Goal: Information Seeking & Learning: Check status

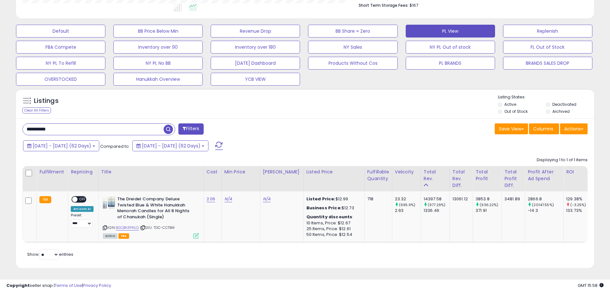
scroll to position [0, 132]
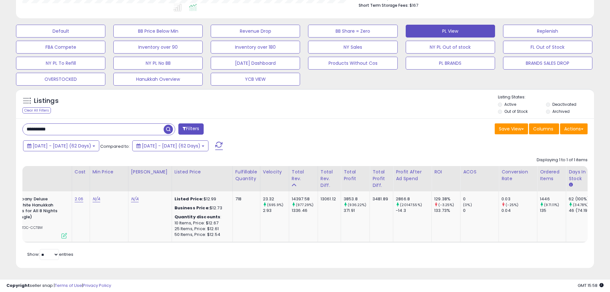
drag, startPoint x: 74, startPoint y: 126, endPoint x: -53, endPoint y: 129, distance: 127.6
paste input "text"
type input "**********"
click at [166, 125] on span "button" at bounding box center [168, 129] width 9 height 9
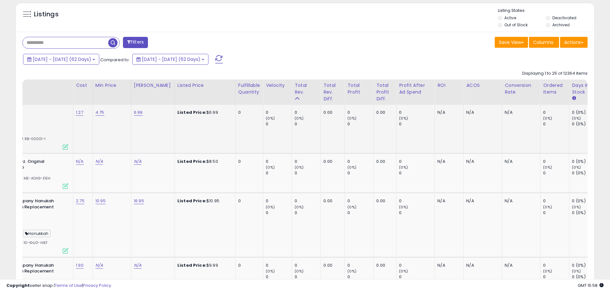
scroll to position [291, 0]
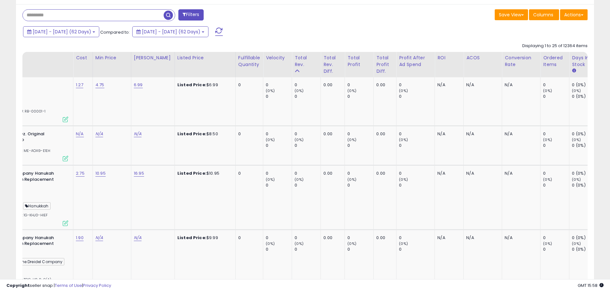
click at [87, 18] on input "text" at bounding box center [93, 15] width 141 height 11
paste input "**********"
click at [166, 14] on span "button" at bounding box center [168, 15] width 9 height 9
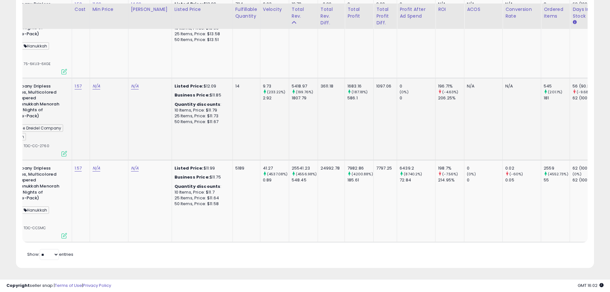
scroll to position [377, 0]
click at [173, 237] on td "Listed Price: $11.99 Business Price: $11.75 Quantity discounts : 10 Items, Pric…" at bounding box center [202, 201] width 61 height 82
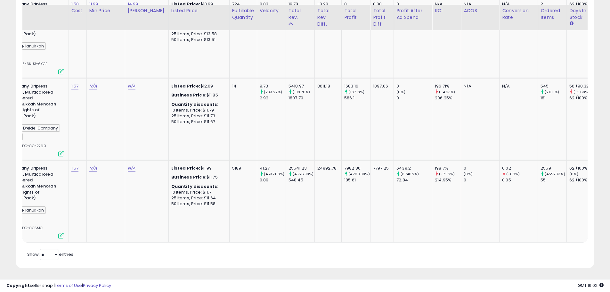
scroll to position [0, 156]
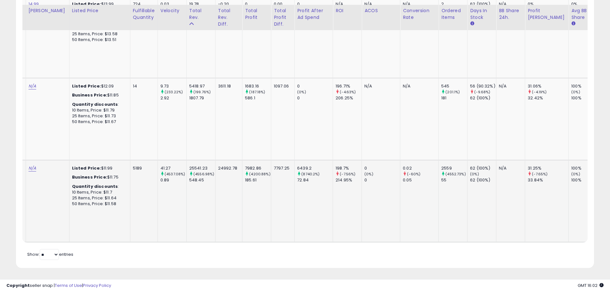
click at [439, 212] on td "2559 (4552.73%) 55" at bounding box center [453, 201] width 29 height 82
click at [412, 116] on td "N/A" at bounding box center [419, 119] width 38 height 82
click at [162, 196] on td "41.27 (4537.08%) 0.89" at bounding box center [172, 201] width 29 height 82
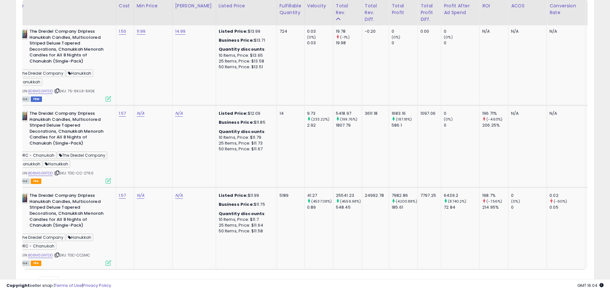
scroll to position [0, 88]
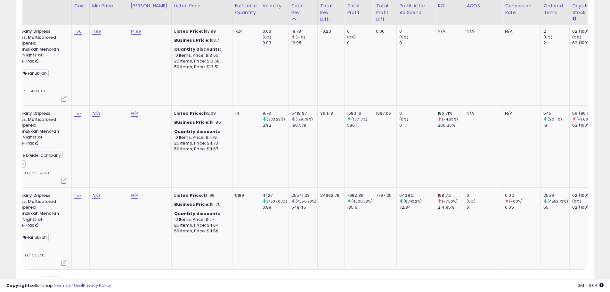
click at [89, 279] on div "Retrieving listings data.. Displaying 1 to 3 of 3 items Fulfillment Repricing T…" at bounding box center [304, 137] width 565 height 303
click at [90, 276] on div "Retrieving listings data.. Displaying 1 to 3 of 3 items Fulfillment Repricing T…" at bounding box center [304, 137] width 565 height 303
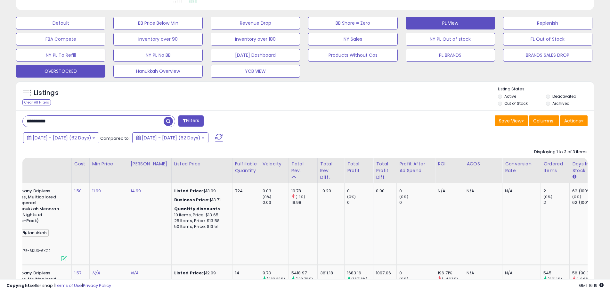
scroll to position [185, 0]
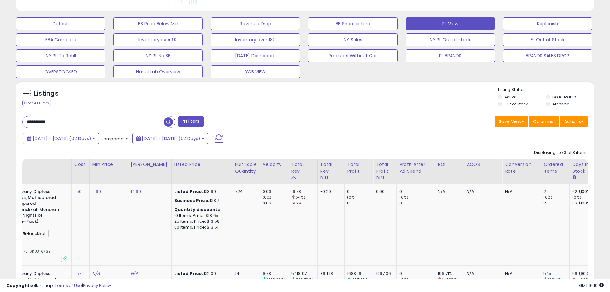
drag, startPoint x: 78, startPoint y: 120, endPoint x: 22, endPoint y: 129, distance: 56.5
paste input "text"
type input "**********"
click at [167, 124] on span "button" at bounding box center [168, 121] width 9 height 9
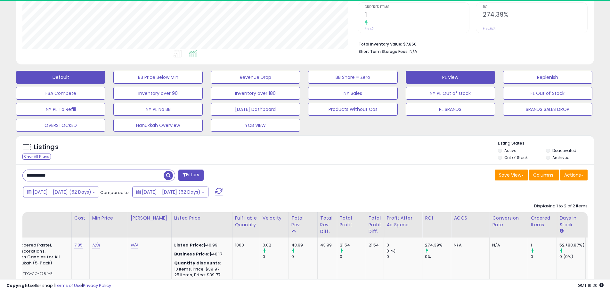
scroll to position [131, 335]
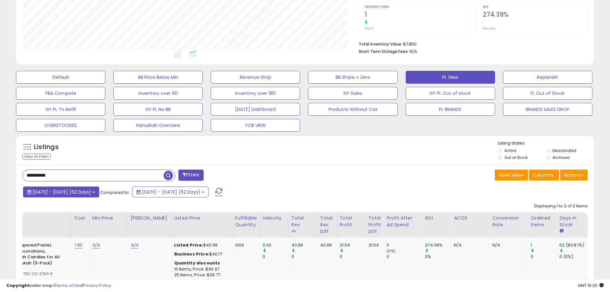
click at [98, 196] on button "[DATE] - [DATE] (62 Days)" at bounding box center [61, 191] width 76 height 11
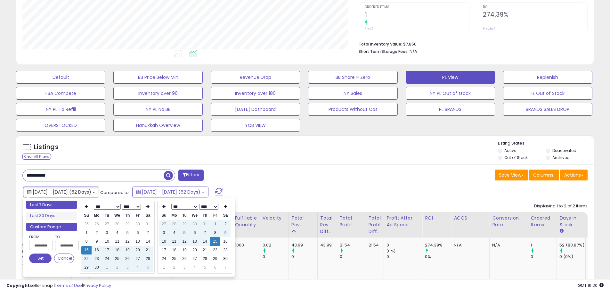
type input "**********"
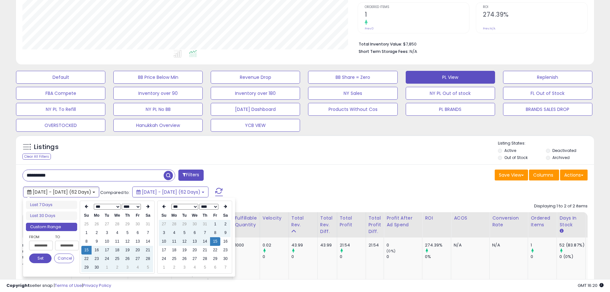
type input "**********"
click at [196, 208] on select "*** *** *** ***" at bounding box center [184, 207] width 27 height 6
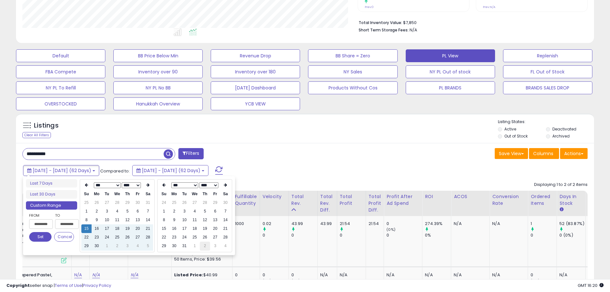
scroll to position [163, 0]
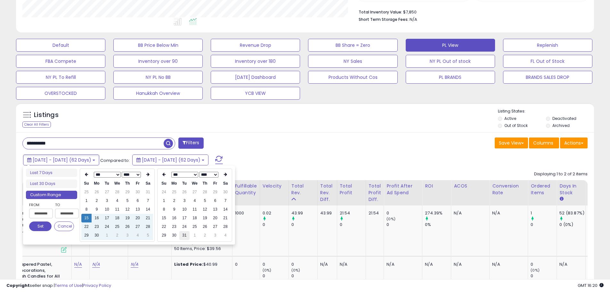
click at [187, 236] on td "31" at bounding box center [184, 235] width 10 height 9
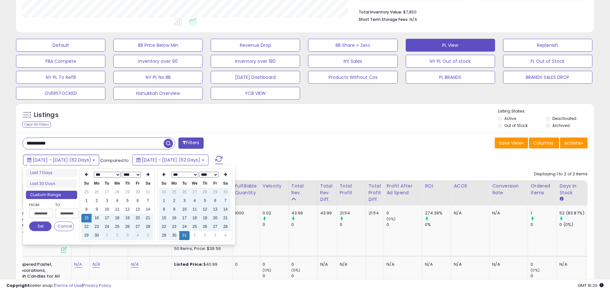
type input "**********"
click at [41, 226] on button "Set" at bounding box center [40, 226] width 22 height 10
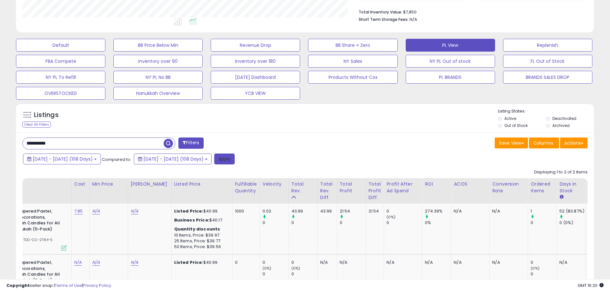
click at [235, 156] on button "Apply" at bounding box center [224, 158] width 21 height 11
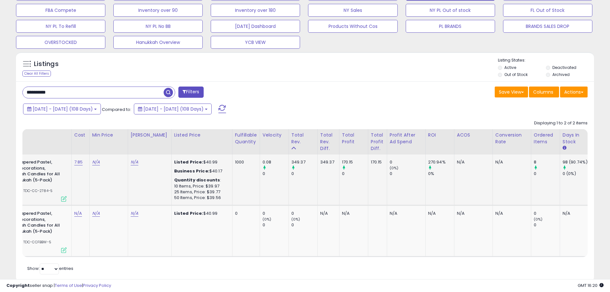
scroll to position [233, 0]
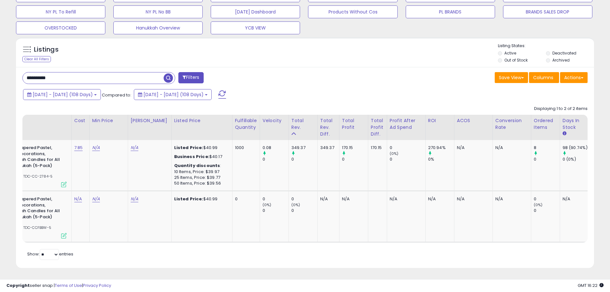
drag, startPoint x: 27, startPoint y: 71, endPoint x: -94, endPoint y: 78, distance: 121.3
paste input "text"
click at [169, 73] on span "button" at bounding box center [168, 77] width 9 height 9
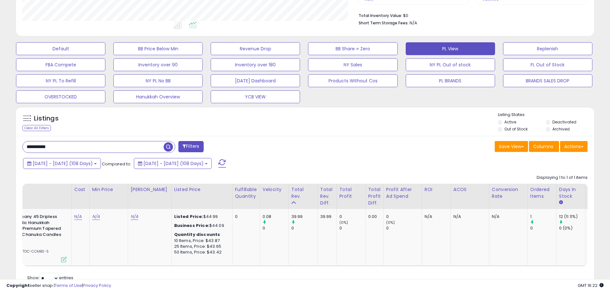
scroll to position [188, 0]
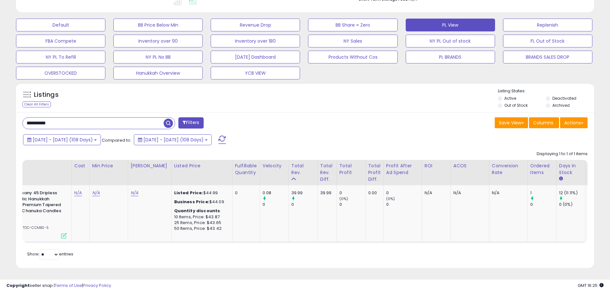
drag, startPoint x: -33, startPoint y: 115, endPoint x: 30, endPoint y: 117, distance: 62.5
paste input "text"
type input "**********"
click at [170, 120] on span "button" at bounding box center [168, 123] width 9 height 9
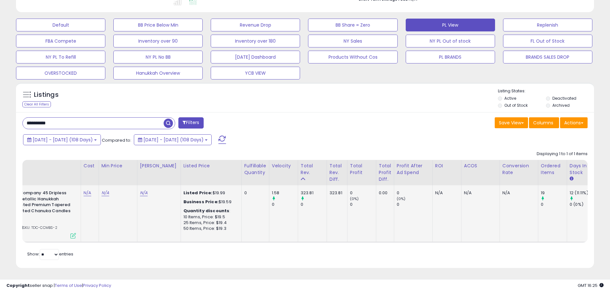
scroll to position [0, 123]
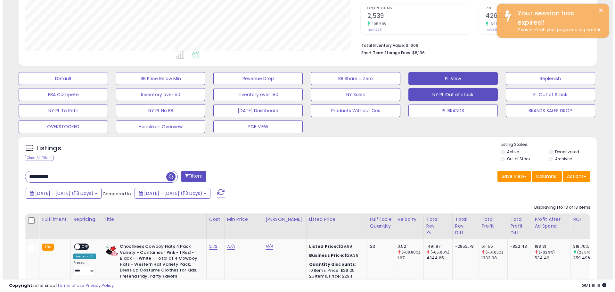
scroll to position [123, 0]
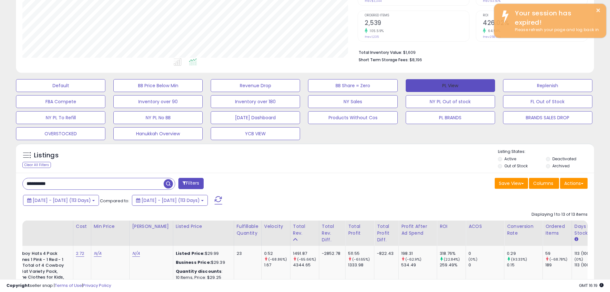
click at [445, 92] on button "PL View" at bounding box center [450, 85] width 89 height 13
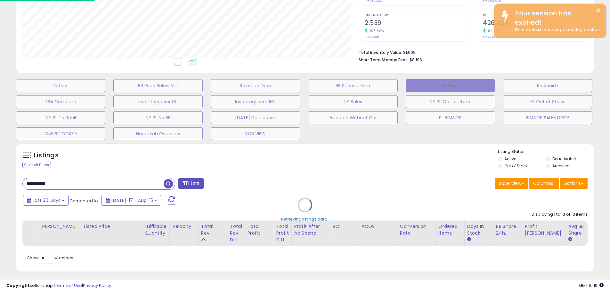
scroll to position [131, 338]
drag, startPoint x: 61, startPoint y: 204, endPoint x: 57, endPoint y: 204, distance: 4.2
click at [60, 204] on div "Retrieving listings data.." at bounding box center [307, 209] width 593 height 139
click at [57, 204] on div "Retrieving listings data.." at bounding box center [307, 209] width 593 height 139
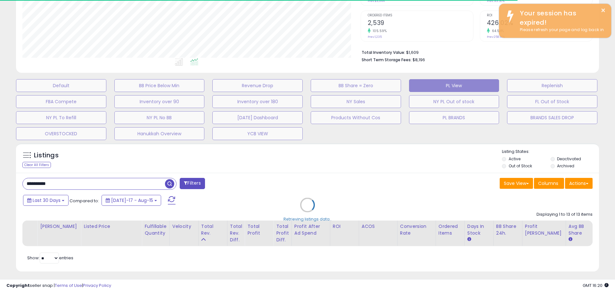
click at [59, 200] on div "Retrieving listings data.." at bounding box center [307, 209] width 593 height 139
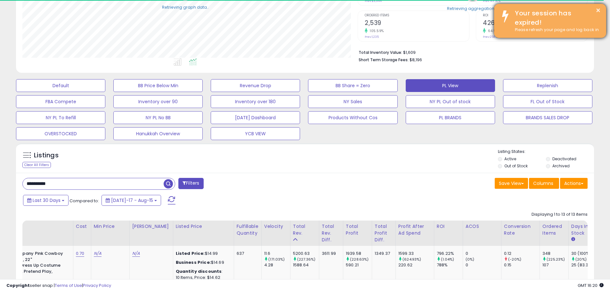
scroll to position [320251, 320047]
click at [605, 11] on div "× Your session has expired! Please refresh your page and log back in" at bounding box center [550, 21] width 112 height 34
click at [599, 10] on button "×" at bounding box center [598, 10] width 5 height 8
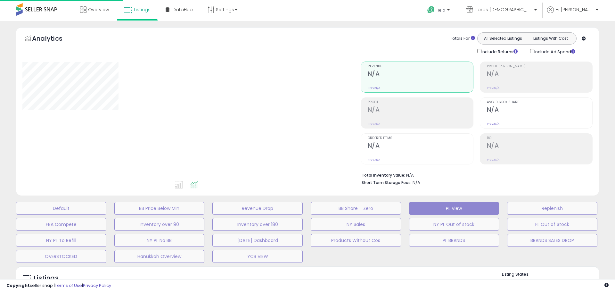
type input "**********"
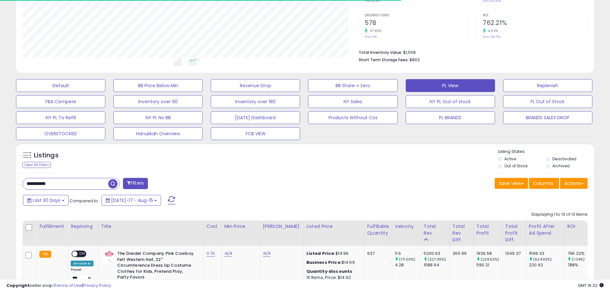
scroll to position [131, 335]
